Goal: Information Seeking & Learning: Learn about a topic

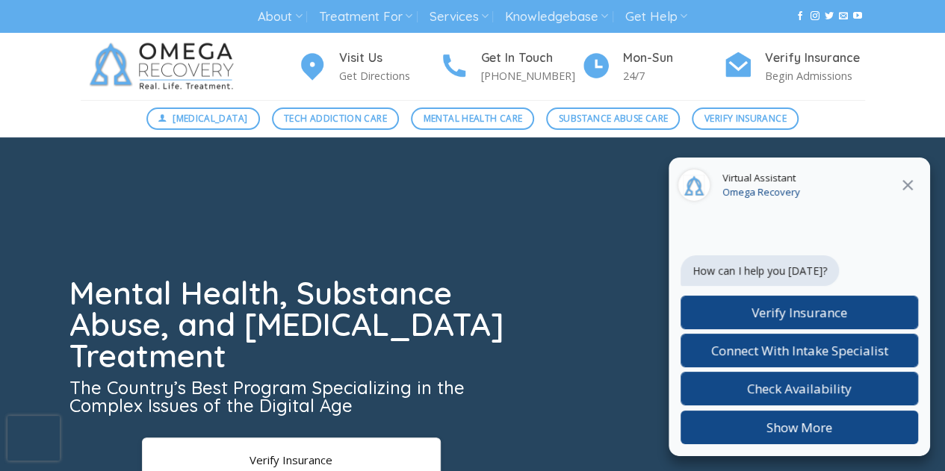
click at [915, 182] on icon "Close" at bounding box center [908, 185] width 18 height 18
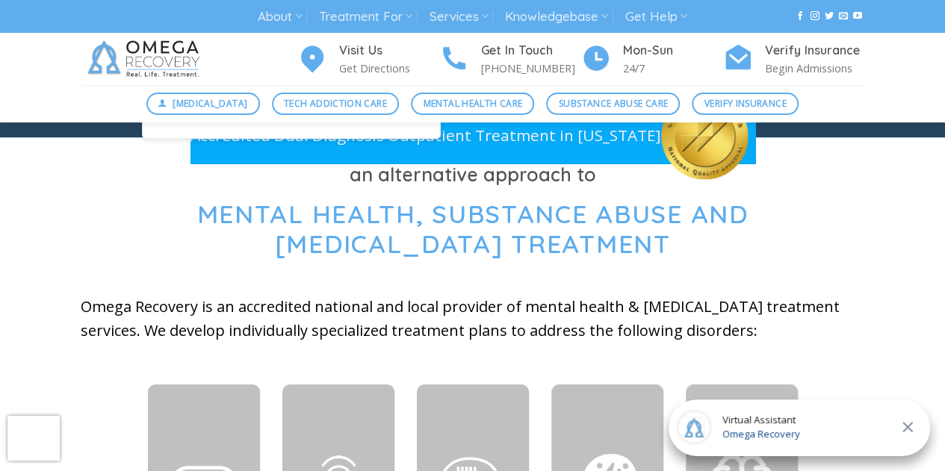
scroll to position [598, 0]
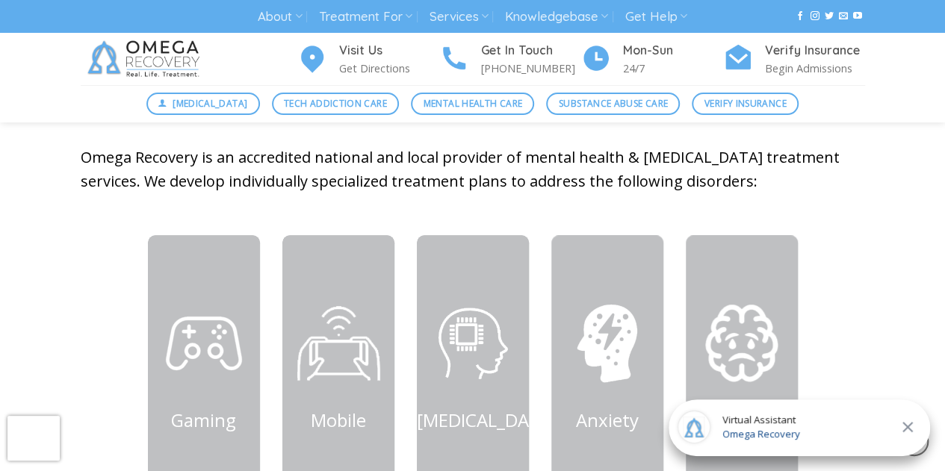
click at [913, 427] on icon "Close" at bounding box center [908, 427] width 18 height 18
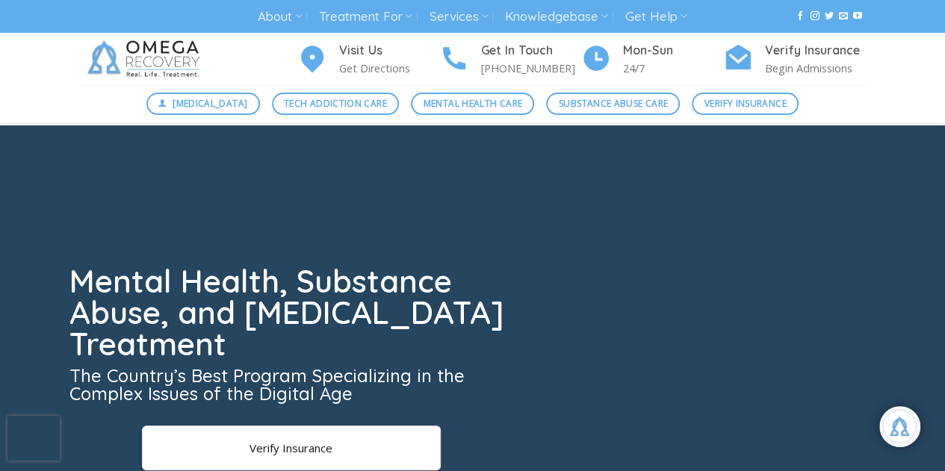
scroll to position [0, 0]
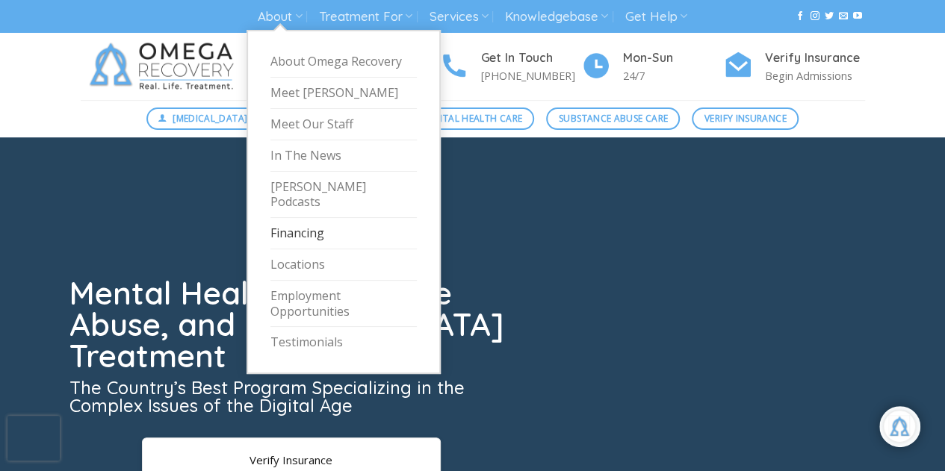
click at [300, 218] on link "Financing" at bounding box center [343, 233] width 146 height 31
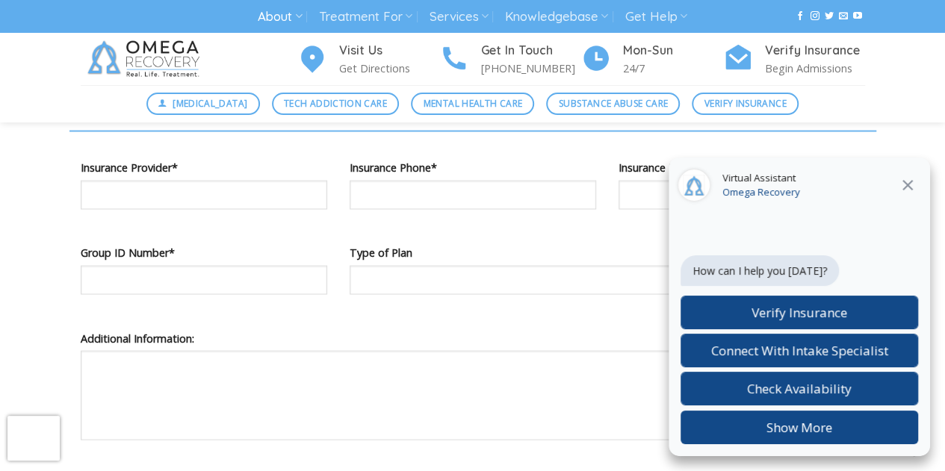
scroll to position [1569, 0]
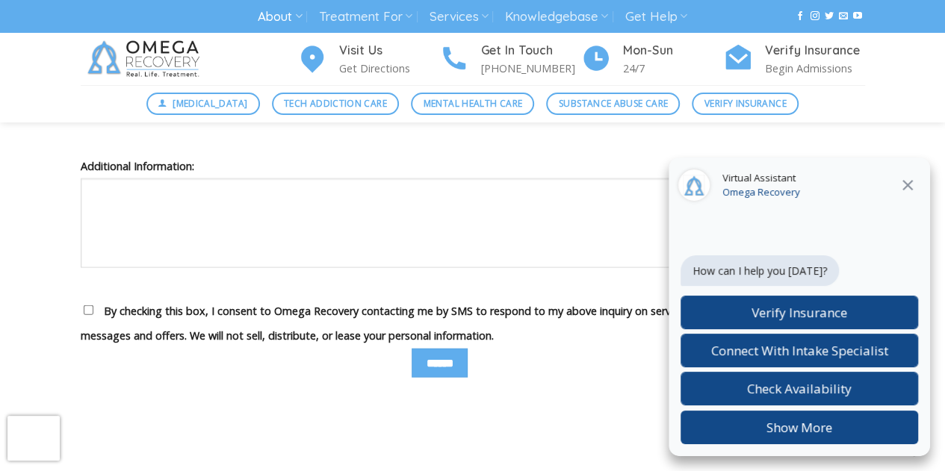
click at [918, 191] on button "Close" at bounding box center [907, 185] width 27 height 19
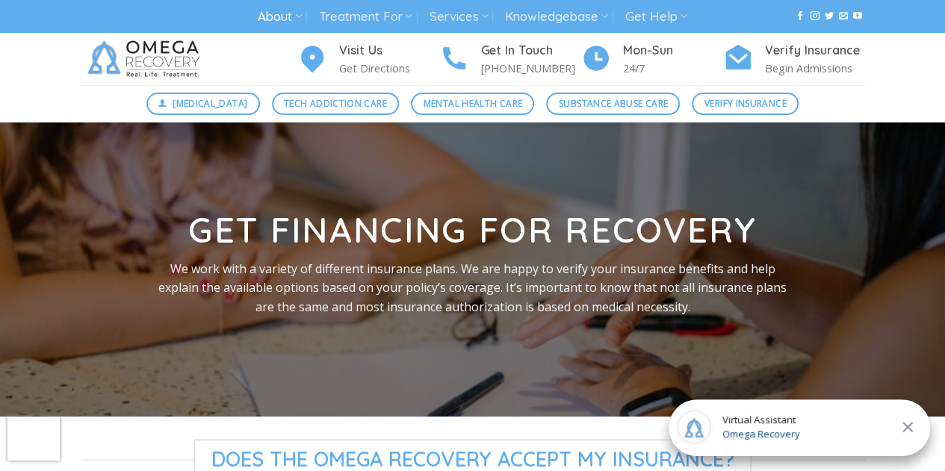
scroll to position [0, 0]
